Goal: Navigation & Orientation: Understand site structure

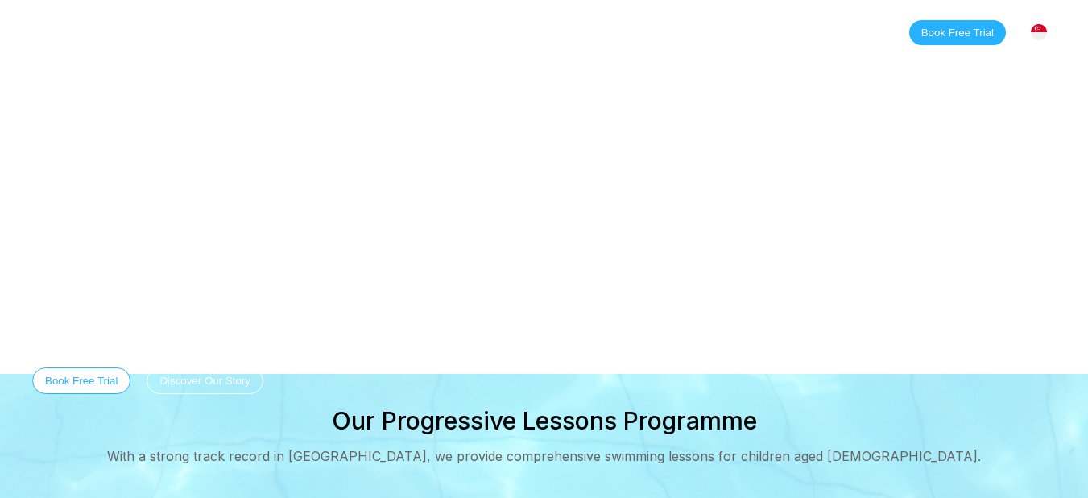
click at [486, 33] on link "Contact" at bounding box center [495, 32] width 80 height 16
click at [415, 31] on link "Blog" at bounding box center [425, 32] width 60 height 16
click at [492, 27] on link "Contact" at bounding box center [495, 32] width 80 height 16
click at [418, 33] on link "Blog" at bounding box center [425, 32] width 60 height 16
click at [259, 35] on link "About" at bounding box center [269, 32] width 70 height 16
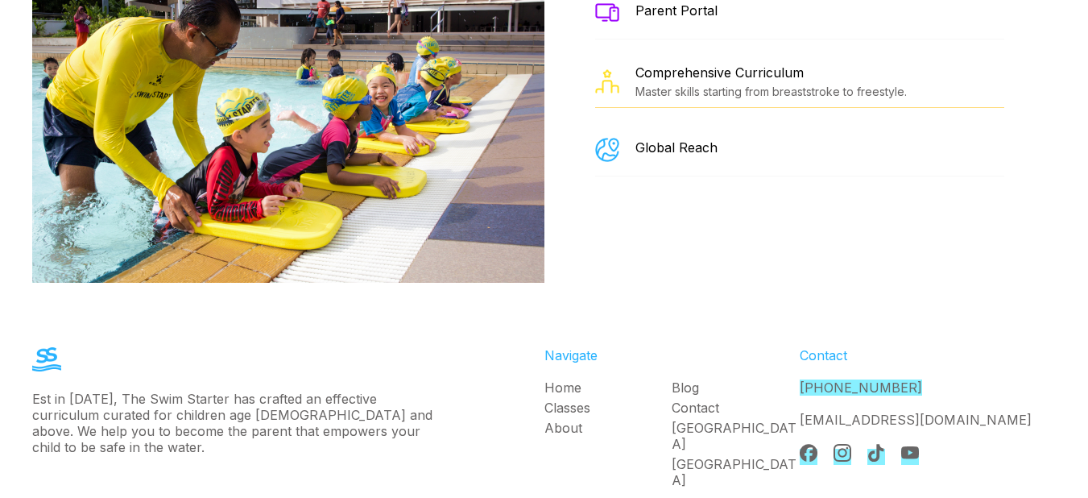
scroll to position [2878, 0]
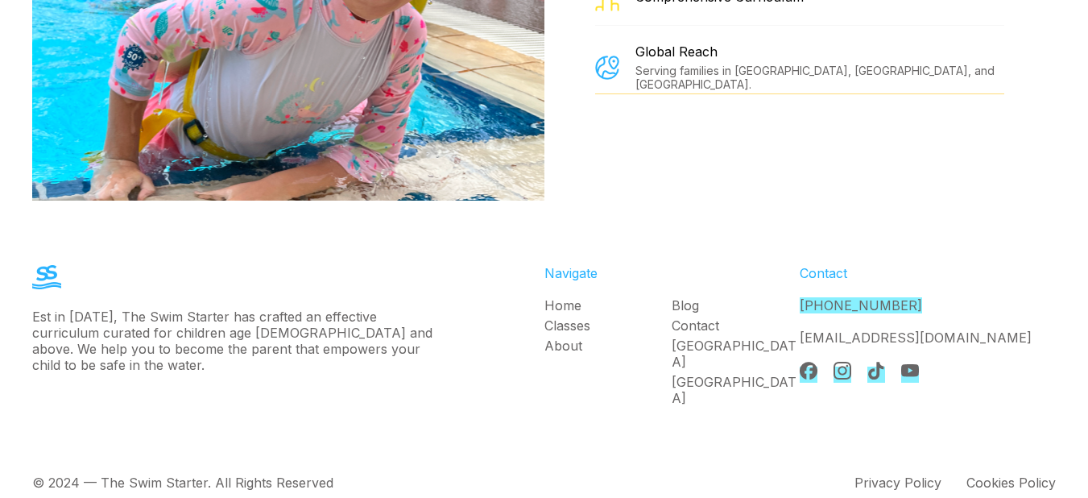
click at [813, 362] on img at bounding box center [809, 371] width 18 height 18
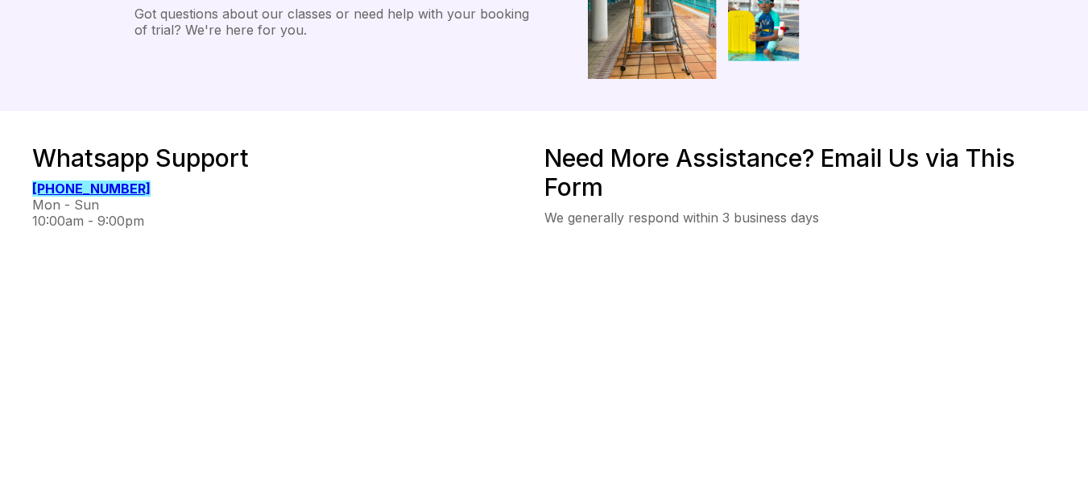
scroll to position [213, 0]
